Goal: Task Accomplishment & Management: Use online tool/utility

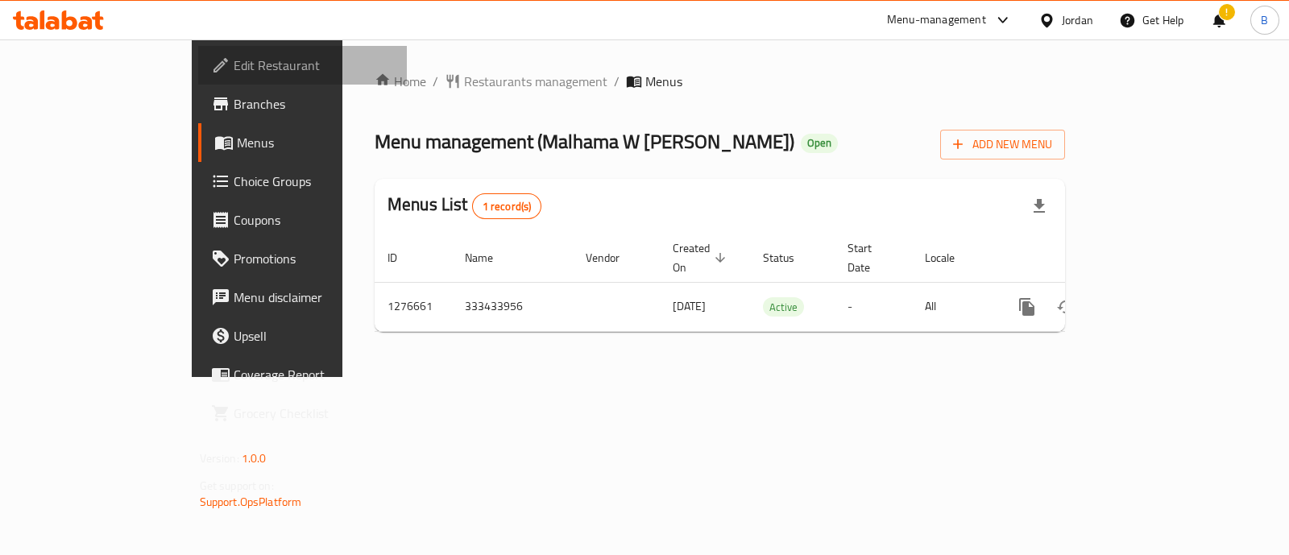
click at [234, 68] on span "Edit Restaurant" at bounding box center [314, 65] width 160 height 19
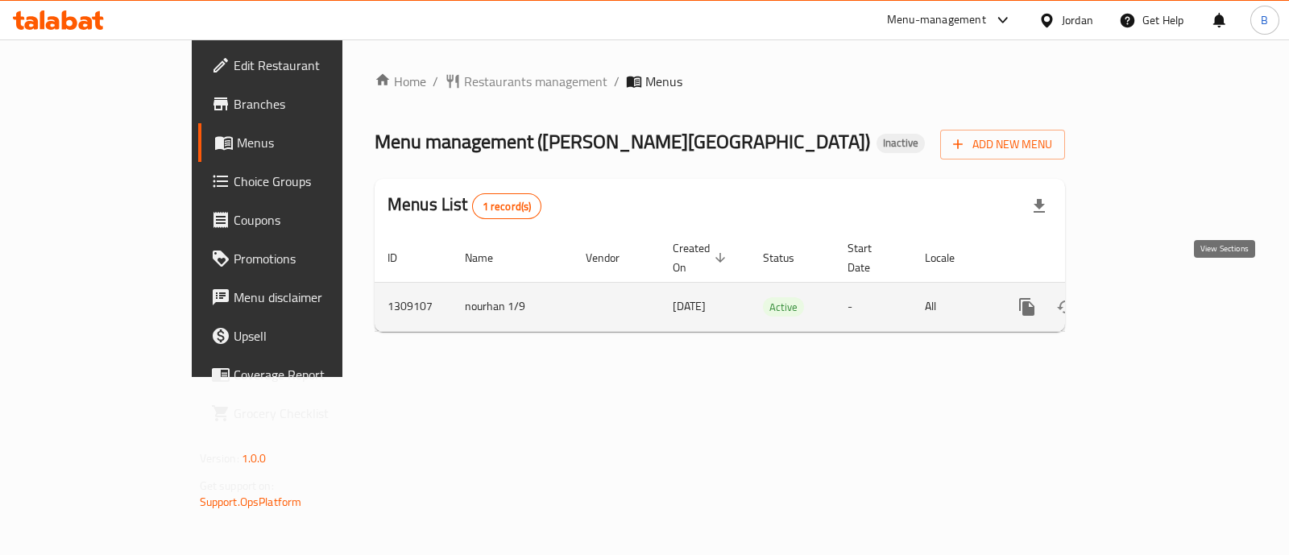
click at [1153, 297] on icon "enhanced table" at bounding box center [1143, 306] width 19 height 19
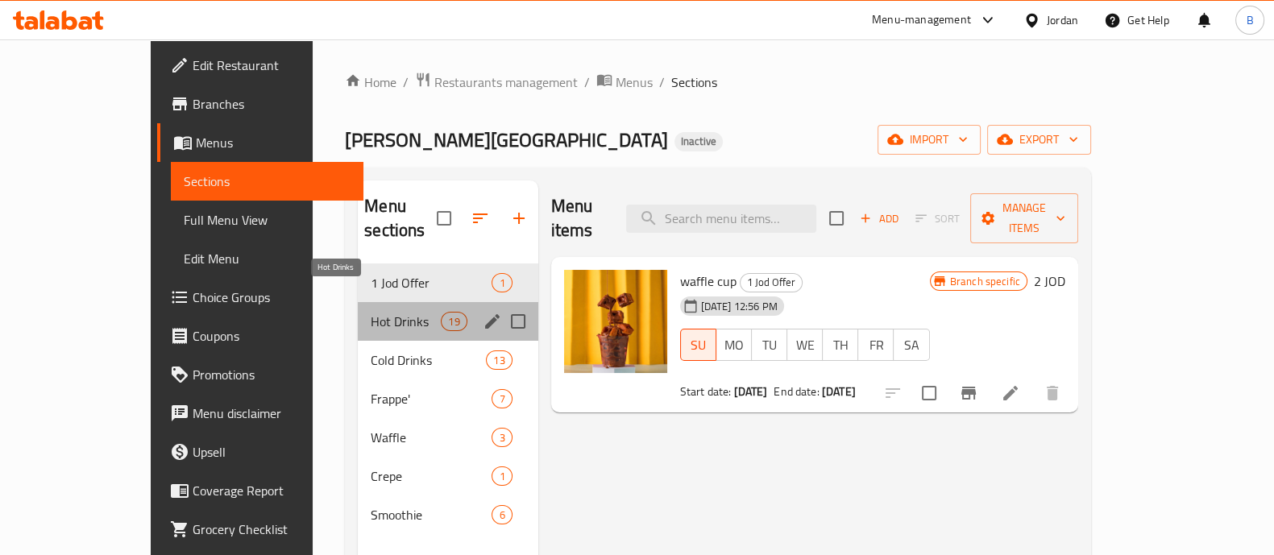
click at [371, 312] on span "Hot Drinks" at bounding box center [406, 321] width 70 height 19
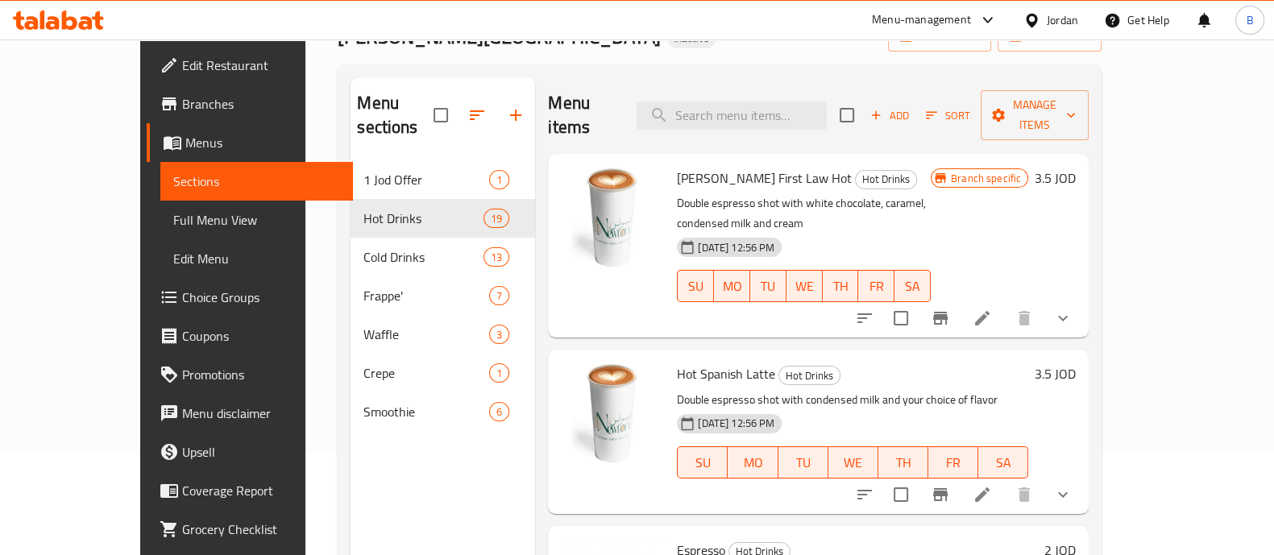
scroll to position [76, 0]
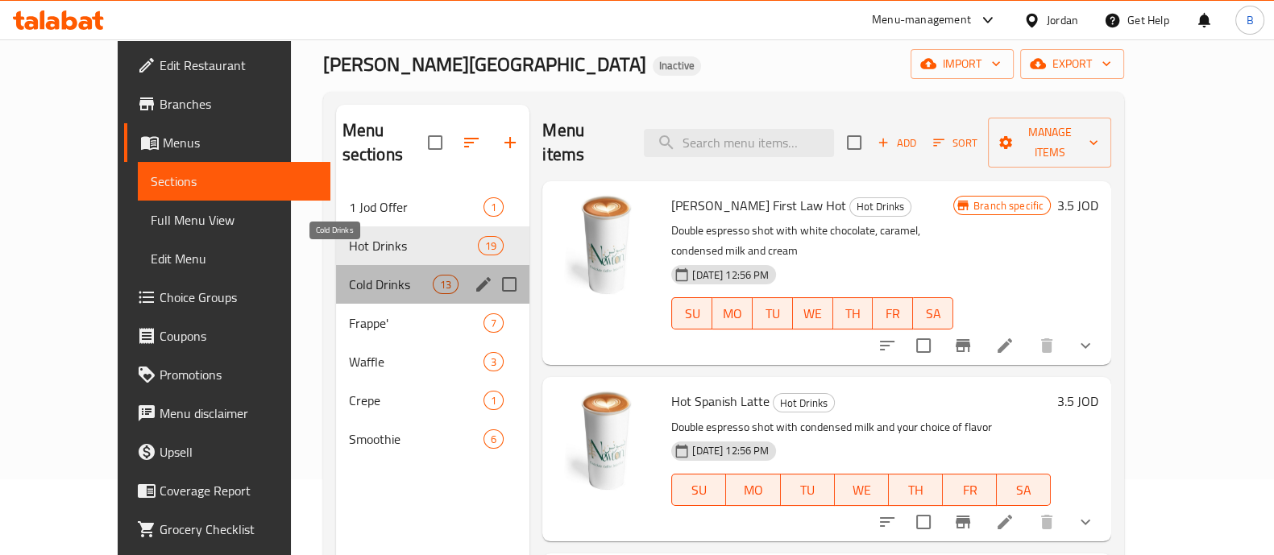
click at [349, 275] on span "Cold Drinks" at bounding box center [391, 284] width 84 height 19
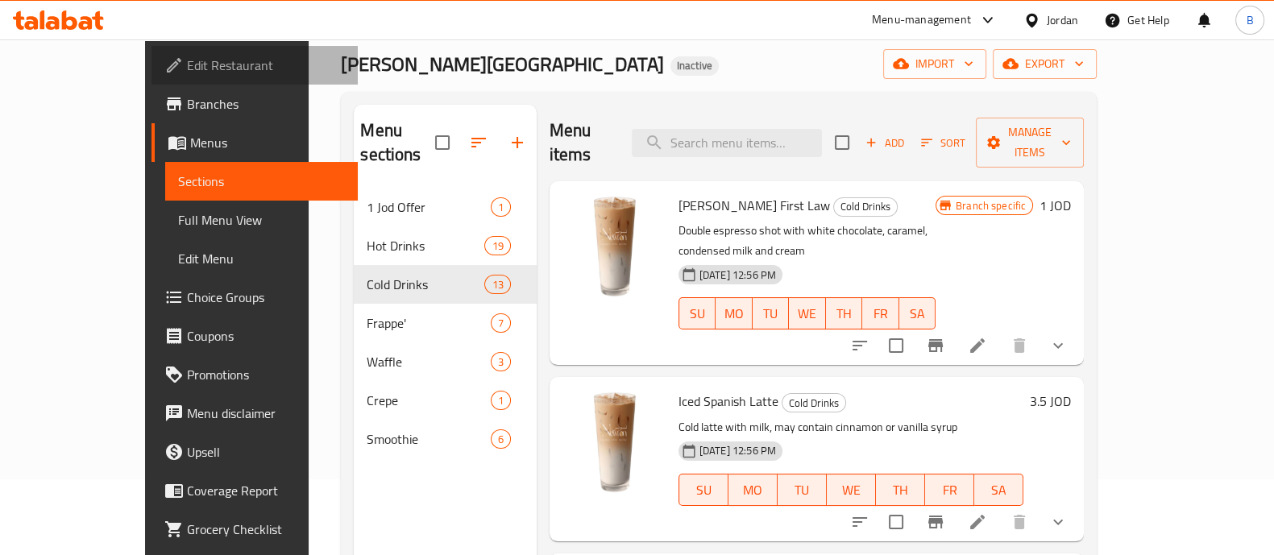
click at [187, 61] on span "Edit Restaurant" at bounding box center [266, 65] width 158 height 19
